Goal: Download file/media

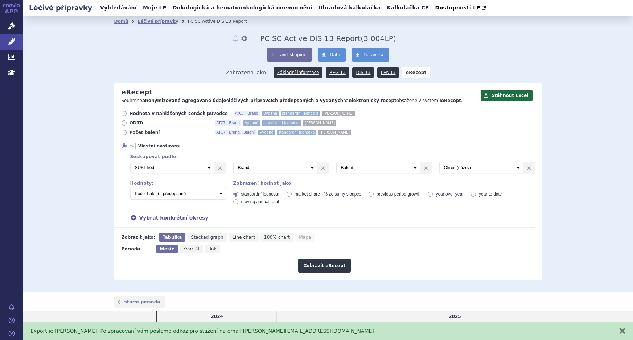
select select "suklCode"
select select "package"
select select "districtName"
select select "predepsanePackages"
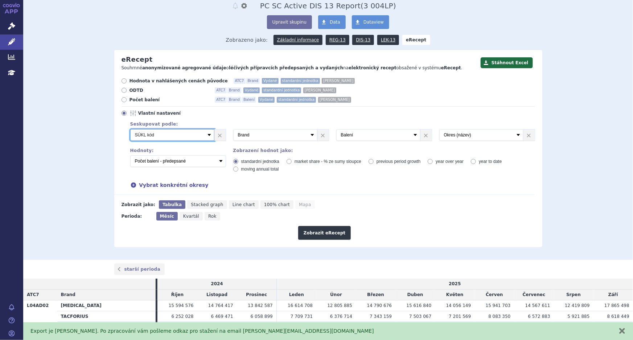
click at [192, 136] on select "Vyberte groupování ATC3 ATC5 ATC7 Brand Balení Síla Forma SÚKL kód MAH VPOIS Re…" at bounding box center [172, 135] width 84 height 12
select select "atc7"
click at [130, 129] on select "Vyberte groupování ATC3 ATC5 ATC7 Brand Balení Síla Forma SÚKL kód MAH VPOIS Re…" at bounding box center [172, 135] width 84 height 12
click at [290, 132] on select "Vyberte groupování ATC3 ATC5 ATC7 Brand Balení Síla Forma SÚKL kód MAH VPOIS Re…" at bounding box center [275, 135] width 84 height 12
select select "suklCode"
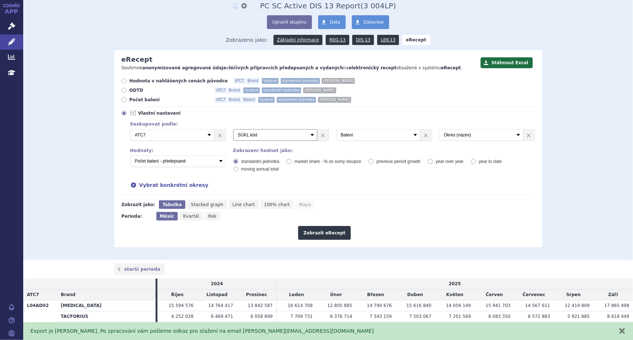
click at [233, 129] on select "Vyberte groupování ATC3 ATC5 ATC7 Brand Balení Síla Forma SÚKL kód MAH VPOIS Re…" at bounding box center [275, 135] width 84 height 12
click at [378, 142] on div "Seskupovat podle: Při zobrazení výsledku pomocí Mapy je možné zvolit nejvýše je…" at bounding box center [329, 133] width 412 height 22
click at [378, 131] on select "Vyberte groupování ATC3 ATC5 ATC7 Brand Balení Síla Forma SÚKL kód MAH VPOIS Re…" at bounding box center [378, 135] width 84 height 12
select select "brand"
click at [336, 129] on select "Vyberte groupování ATC3 ATC5 ATC7 Brand Balení Síla Forma SÚKL kód MAH VPOIS Re…" at bounding box center [378, 135] width 84 height 12
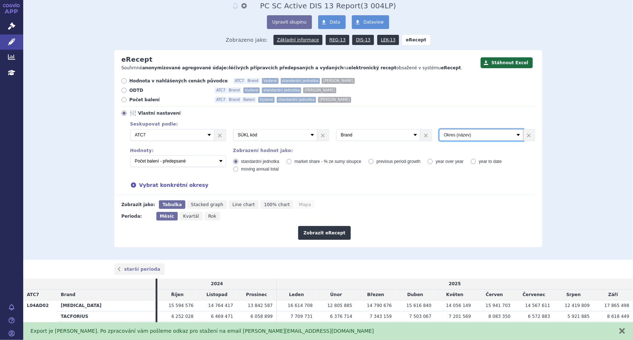
click at [456, 138] on select "Vyberte groupování ATC3 ATC5 ATC7 Brand Balení Síla Forma SÚKL kód MAH VPOIS Re…" at bounding box center [481, 135] width 84 height 12
select select "package"
click at [439, 129] on select "Vyberte groupování ATC3 ATC5 ATC7 Brand Balení Síla Forma SÚKL kód MAH VPOIS Re…" at bounding box center [481, 135] width 84 height 12
click at [196, 161] on select "Počet balení - vydané Hodnota v nahlášených cenách původce - vydané [DIS-13] Ho…" at bounding box center [178, 161] width 96 height 12
click at [130, 155] on select "Počet balení - vydané Hodnota v nahlášených cenách původce - vydané [DIS-13] Ho…" at bounding box center [178, 161] width 96 height 12
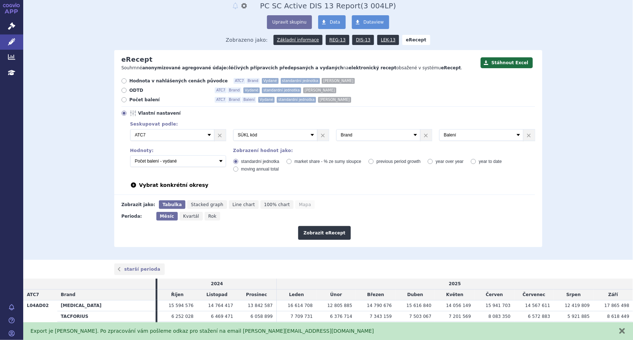
click at [335, 181] on div "Vybrat konkrétní okresy" at bounding box center [329, 185] width 412 height 8
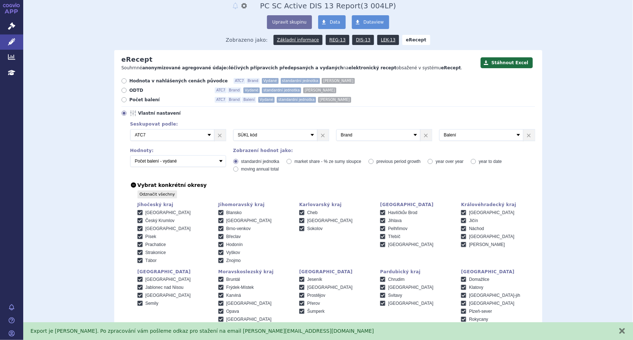
click at [335, 181] on div "Vybrat konkrétní okresy" at bounding box center [329, 185] width 412 height 8
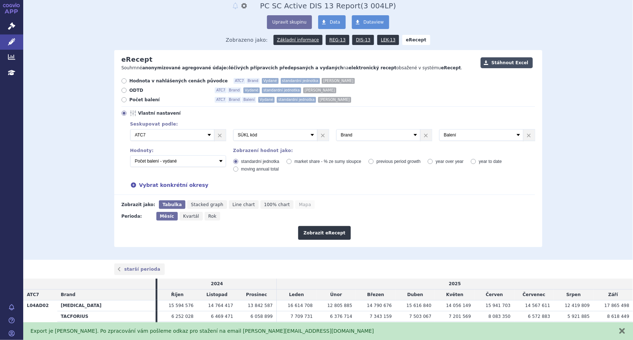
click at [509, 64] on button "Stáhnout Excel" at bounding box center [507, 62] width 52 height 11
click at [206, 161] on select "Počet balení - vydané Hodnota v nahlášených cenách původce - vydané [DIS-13] Ho…" at bounding box center [178, 161] width 96 height 12
select select "predepsanePackages"
click at [130, 155] on select "Počet balení - vydané Hodnota v nahlášených cenách původce - vydané [DIS-13] Ho…" at bounding box center [178, 161] width 96 height 12
click at [506, 64] on button "Stáhnout Excel" at bounding box center [507, 62] width 52 height 11
